Goal: Navigation & Orientation: Find specific page/section

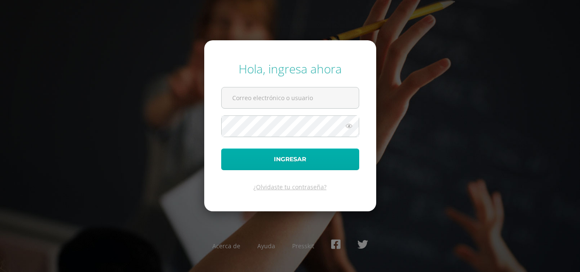
type input "[PERSON_NAME][EMAIL_ADDRESS][DOMAIN_NAME]"
click at [247, 167] on button "Ingresar" at bounding box center [290, 160] width 138 height 22
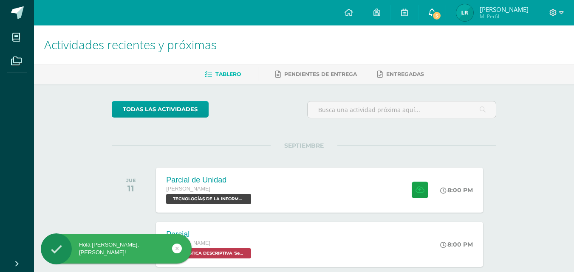
click at [443, 11] on link "5" at bounding box center [432, 12] width 27 height 25
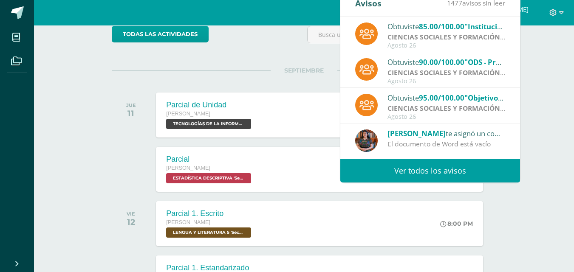
scroll to position [85, 0]
